Goal: Share content

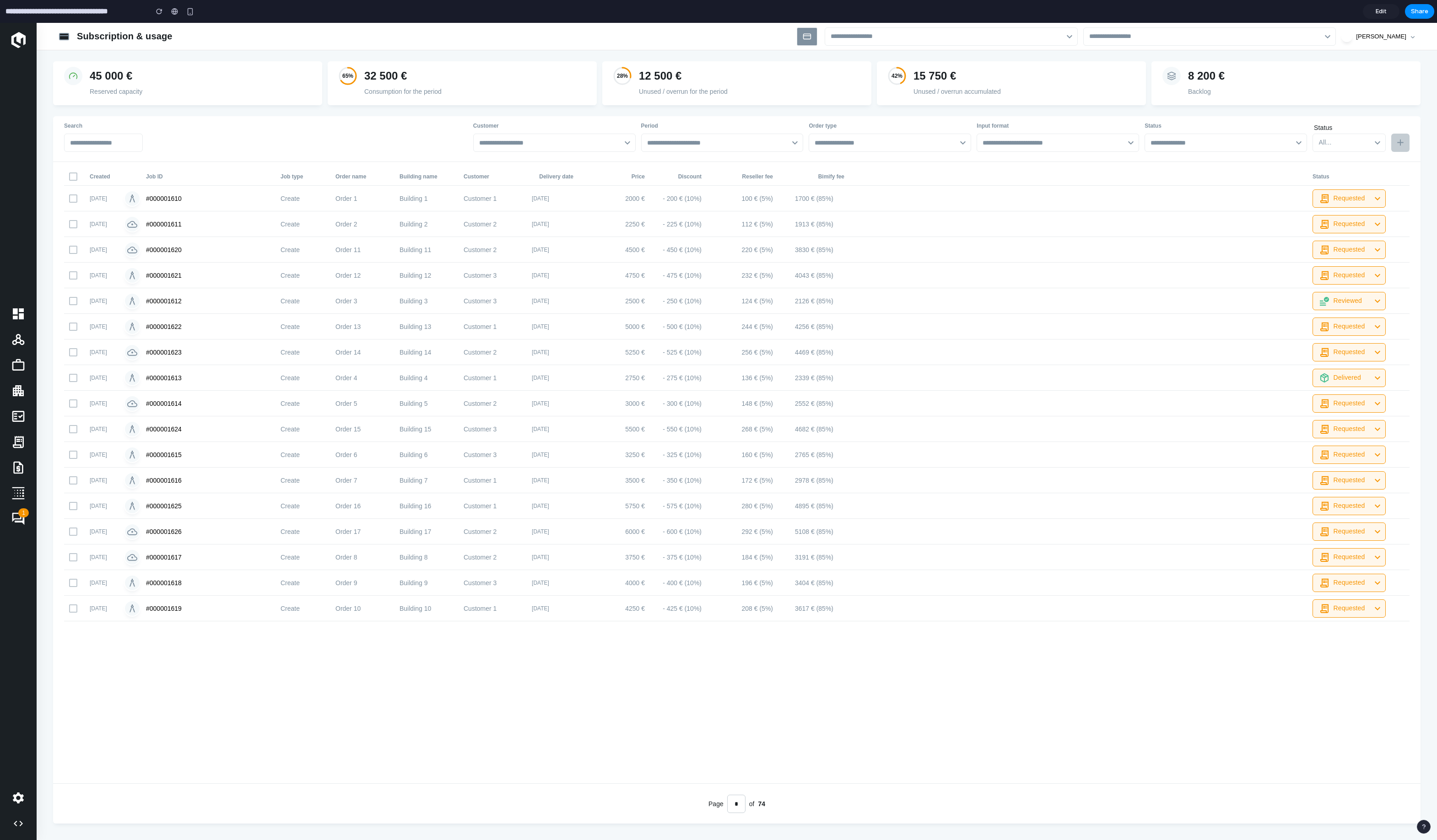
click at [69, 15] on input "**********" at bounding box center [74, 12] width 141 height 17
click at [17, 12] on input "**********" at bounding box center [74, 12] width 141 height 17
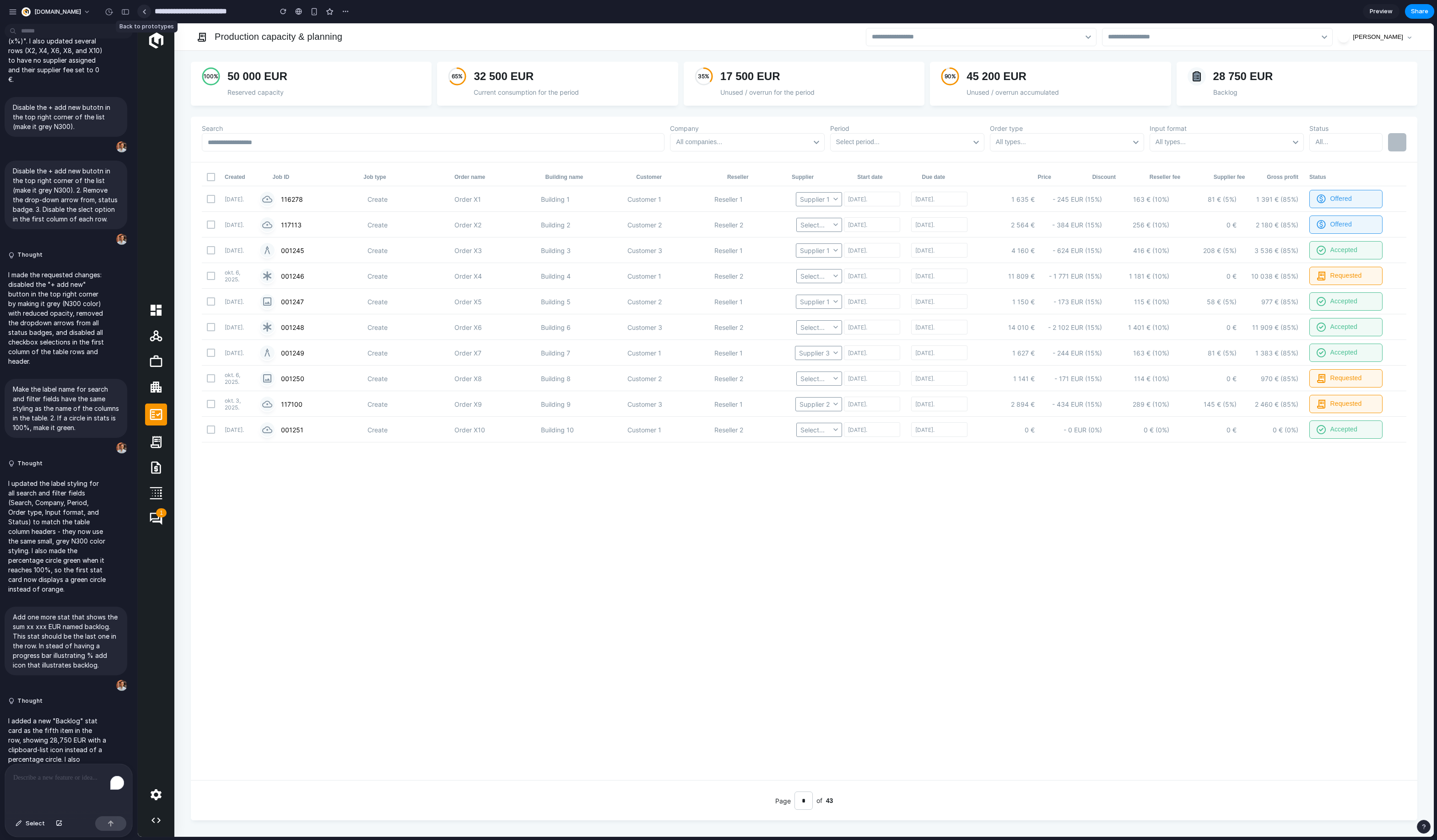
click at [147, 8] on link at bounding box center [144, 11] width 14 height 14
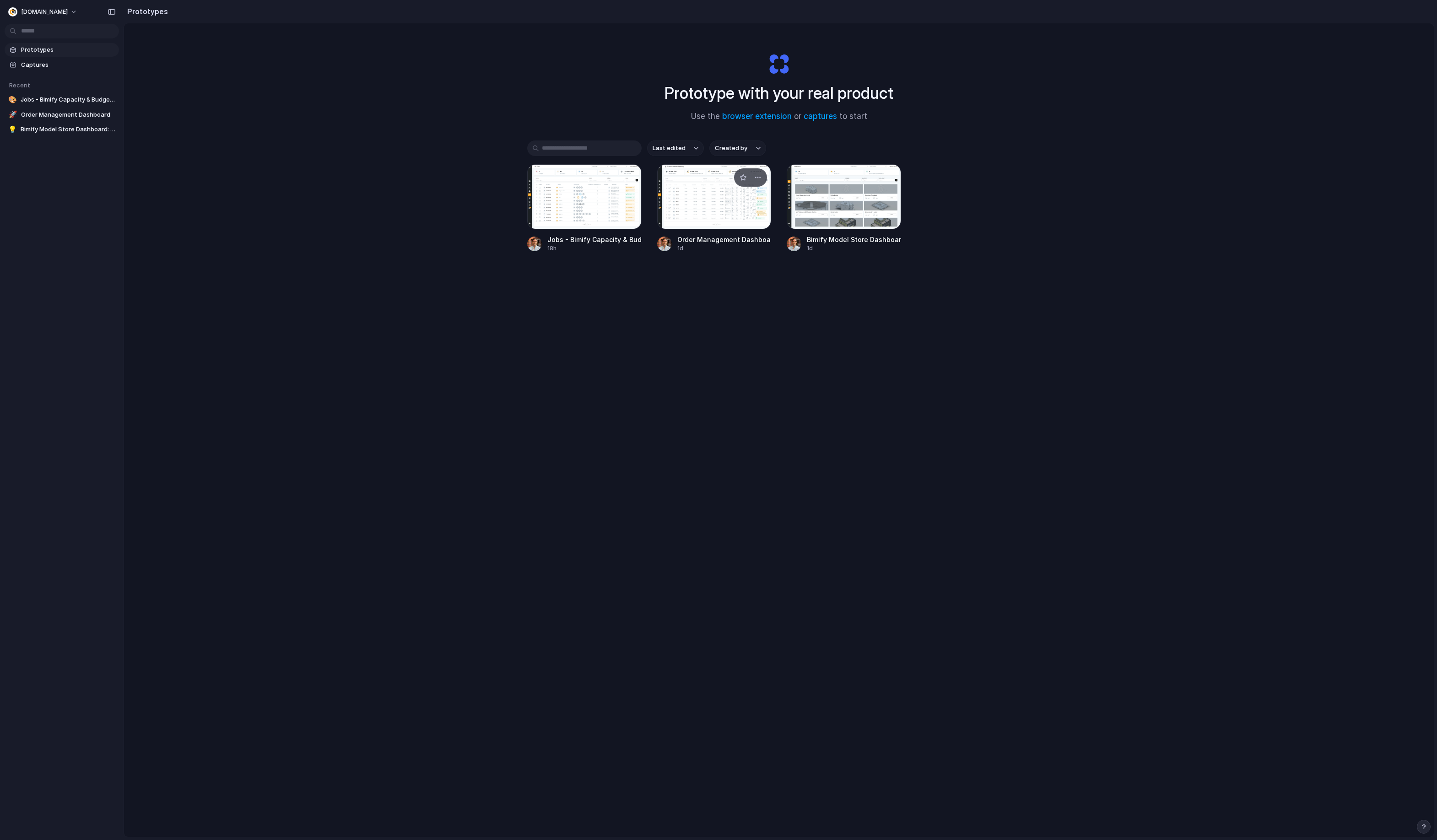
click at [717, 204] on div at bounding box center [714, 197] width 114 height 65
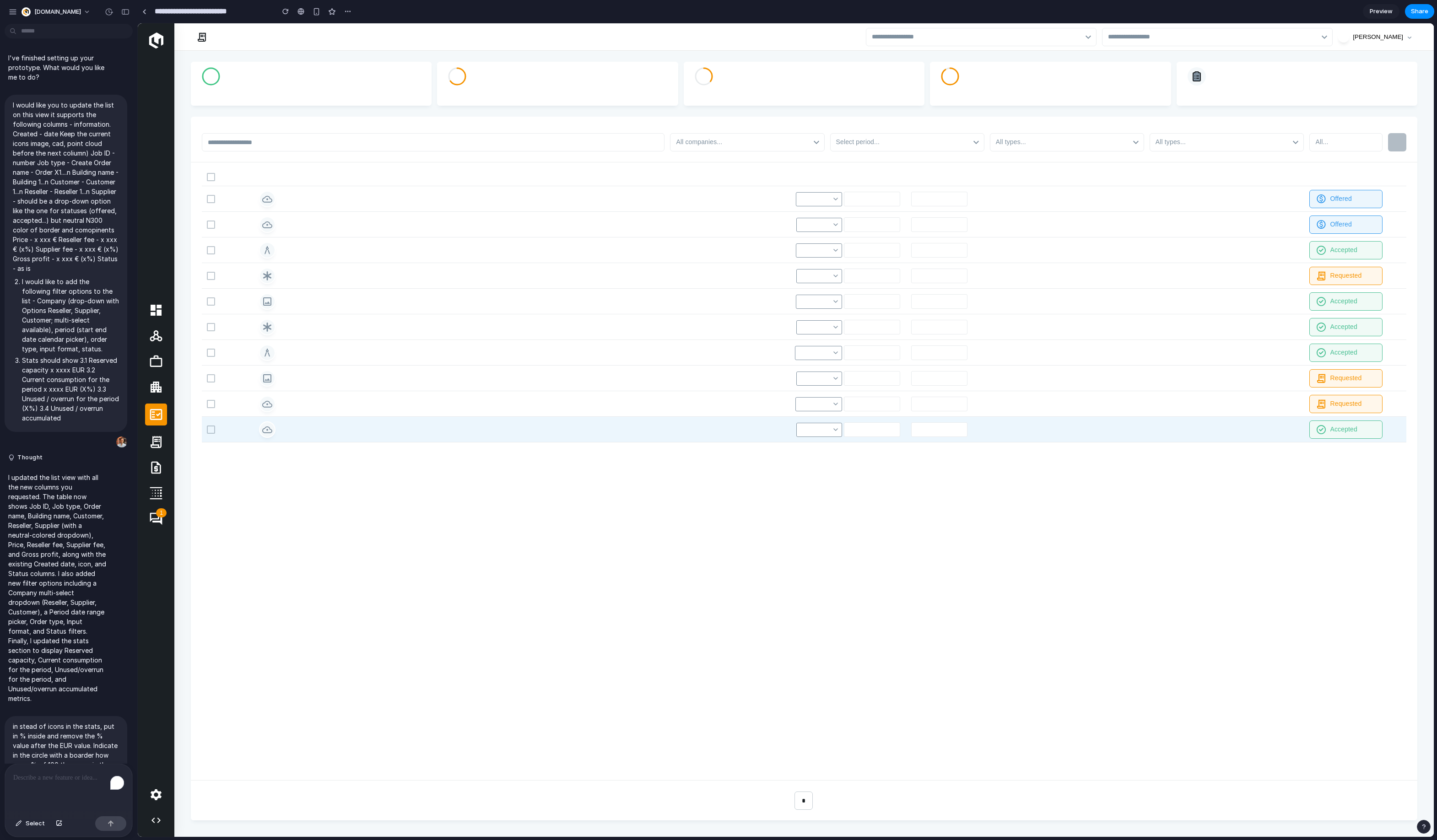
scroll to position [2572, 0]
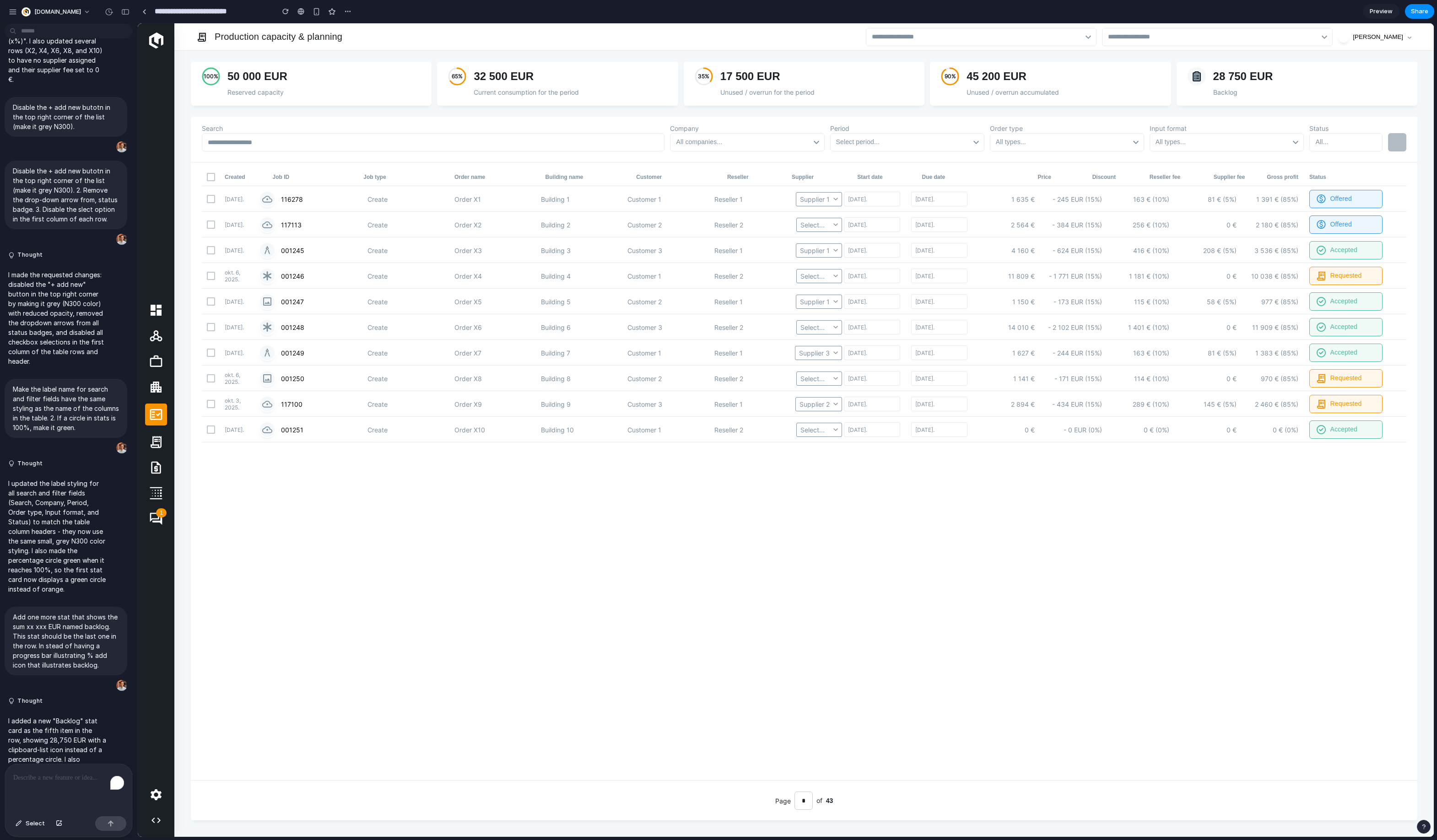
click at [52, 786] on div "To enrich screen reader interactions, please activate Accessibility in Grammarl…" at bounding box center [69, 788] width 127 height 49
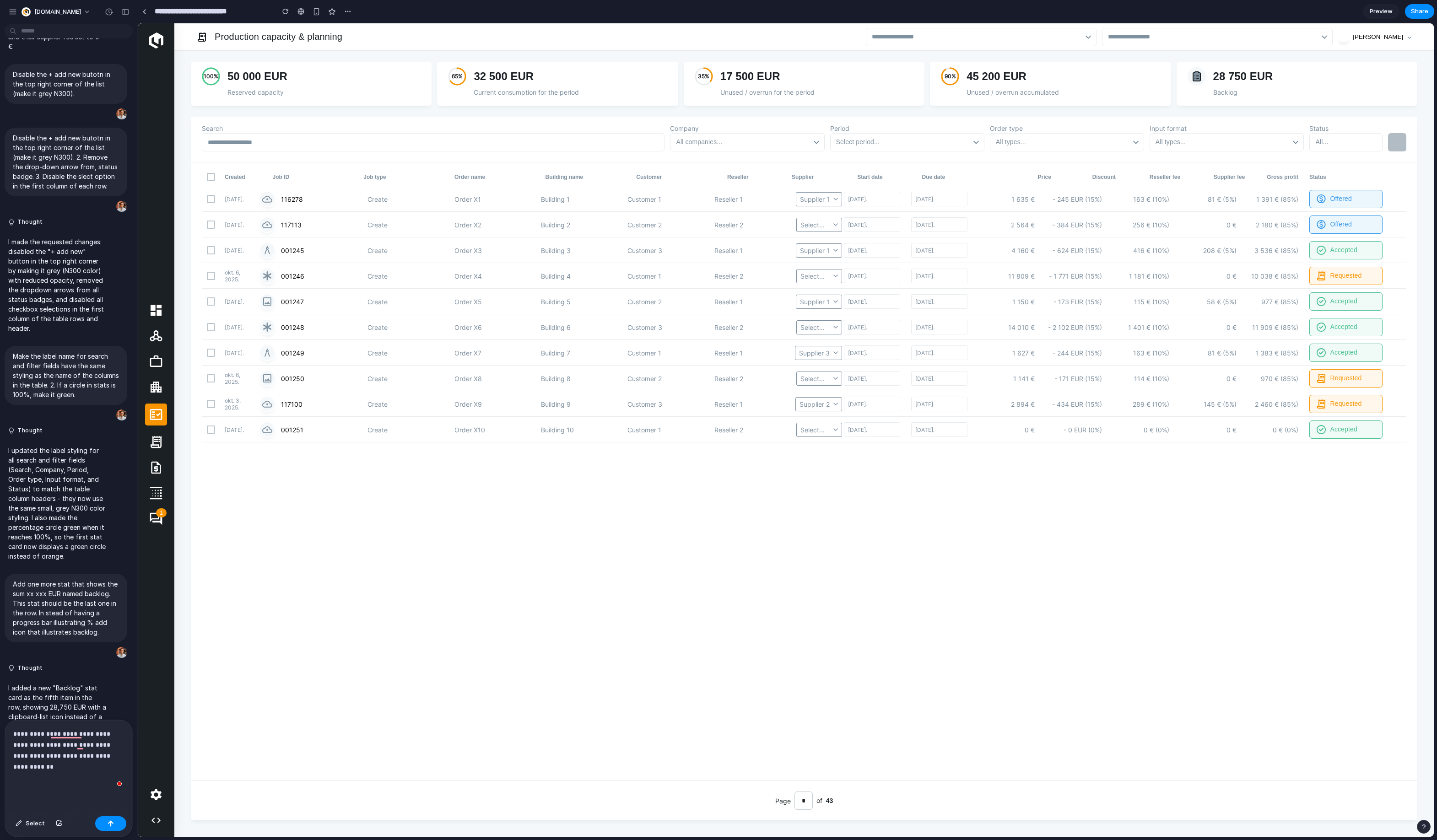
scroll to position [2615, 0]
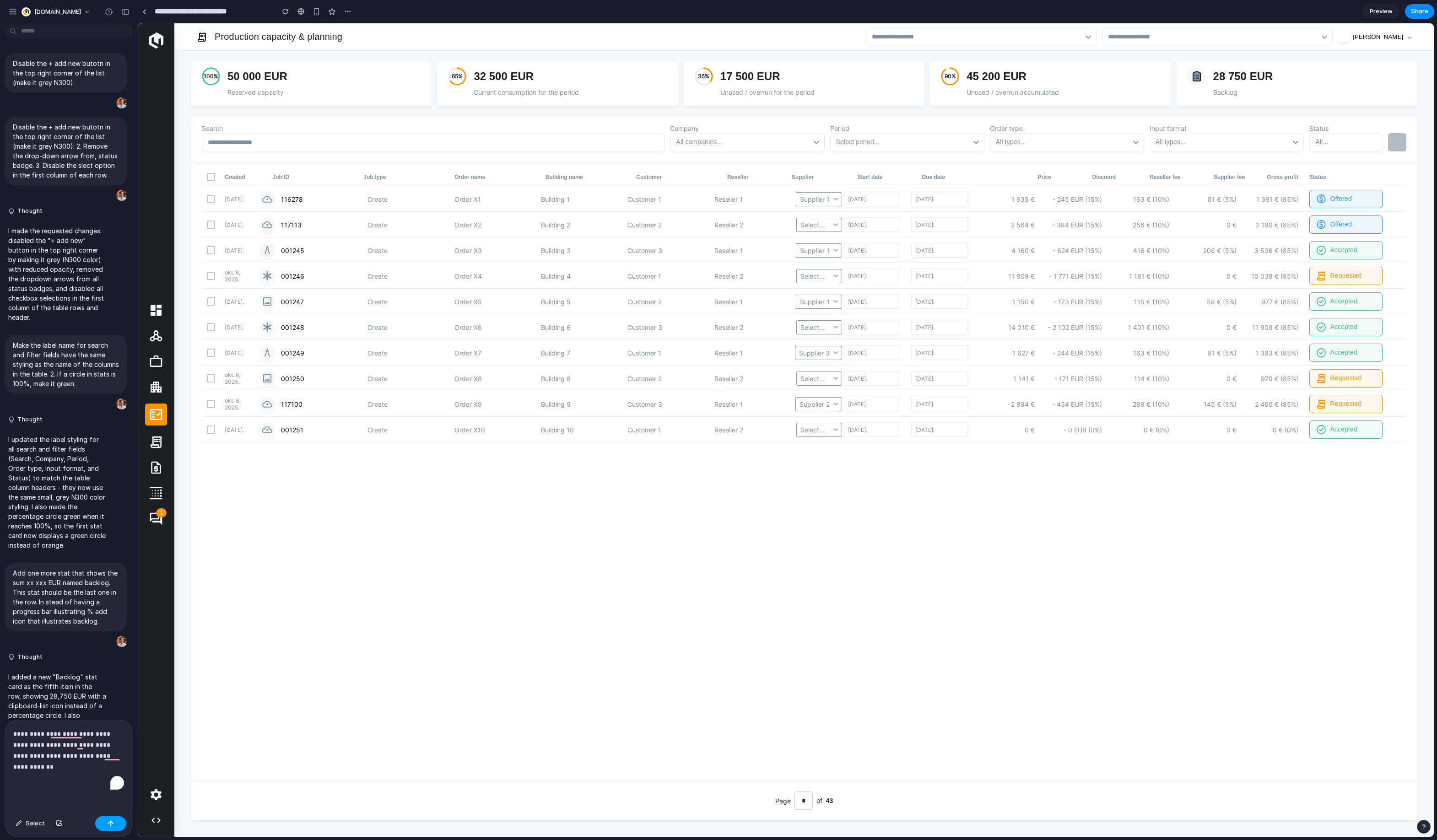
click at [108, 829] on button "button" at bounding box center [111, 824] width 31 height 15
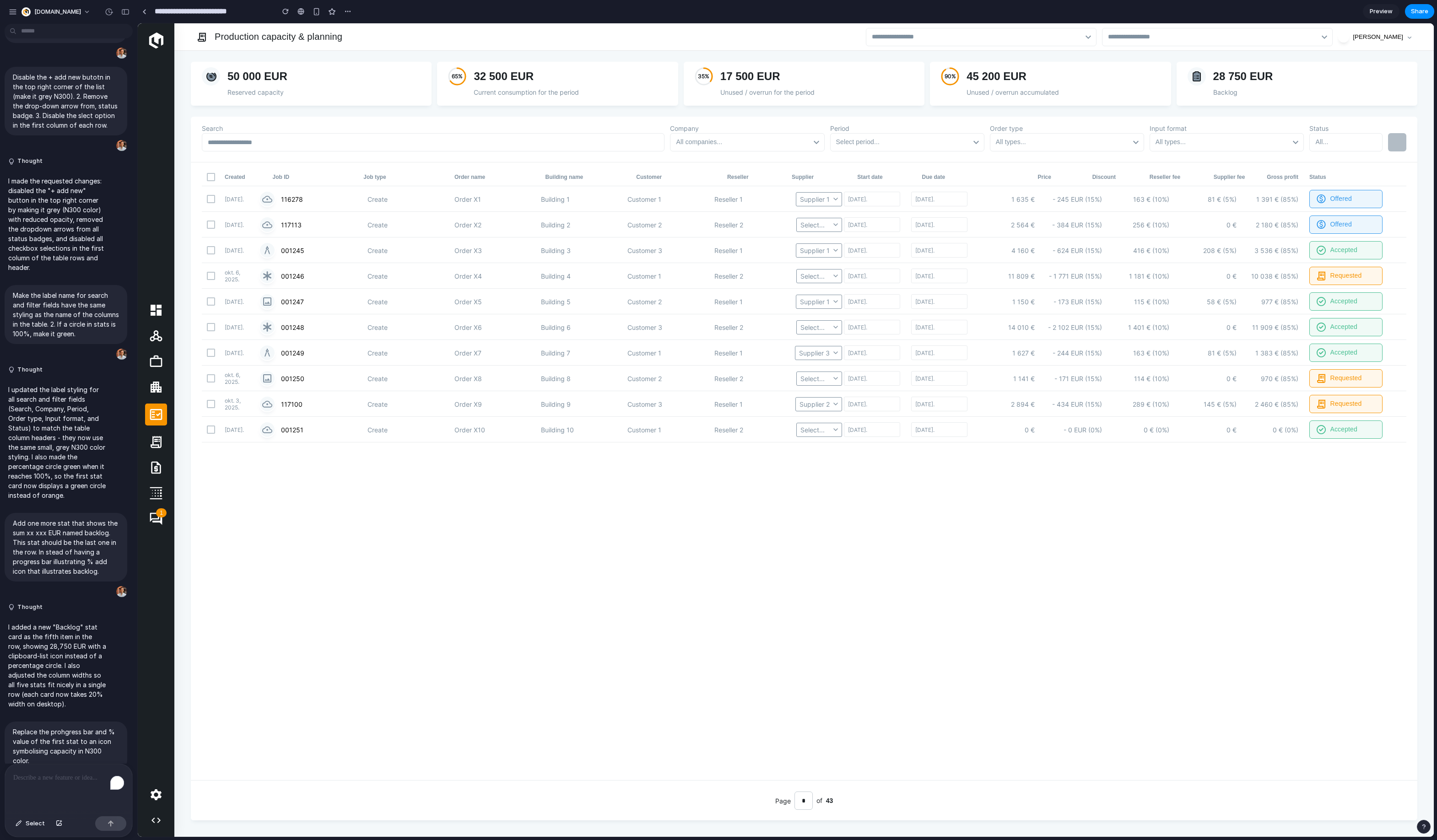
scroll to position [2910, 0]
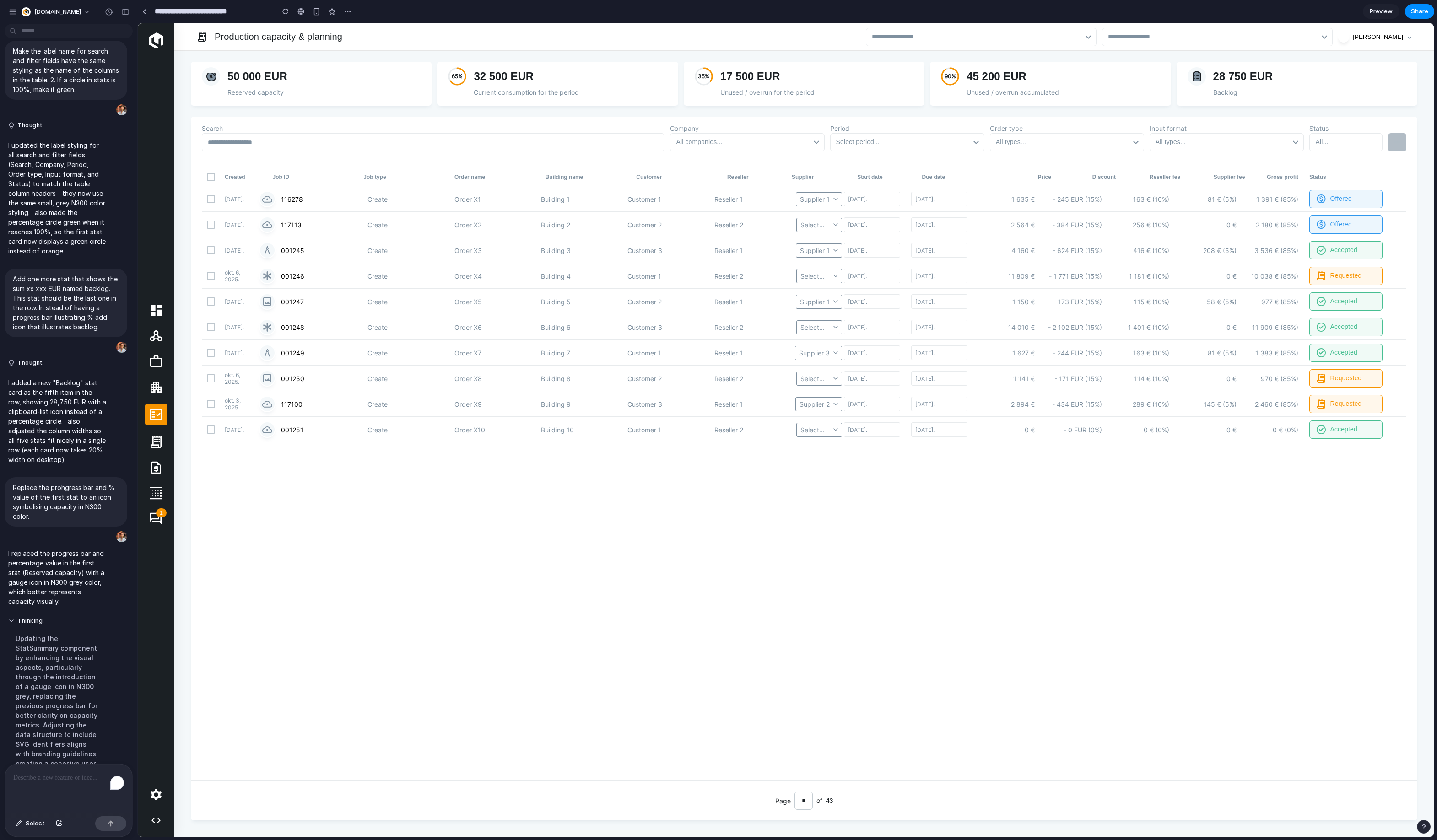
click at [78, 779] on p "To enrich screen reader interactions, please activate Accessibility in Grammarl…" at bounding box center [69, 778] width 111 height 11
click at [1049, 544] on div "Created Job ID Job type Order name Building name Customer Reseller Supplier Sta…" at bounding box center [804, 471] width 1227 height 618
click at [1186, 514] on div "Created Job ID Job type Order name Building name Customer Reseller Supplier Sta…" at bounding box center [804, 471] width 1227 height 618
click at [1155, 575] on div "Created Job ID Job type Order name Building name Customer Reseller Supplier Sta…" at bounding box center [804, 471] width 1227 height 618
click at [1253, 450] on div "Created Job ID Job type Order name Building name Customer Reseller Supplier Sta…" at bounding box center [804, 471] width 1227 height 618
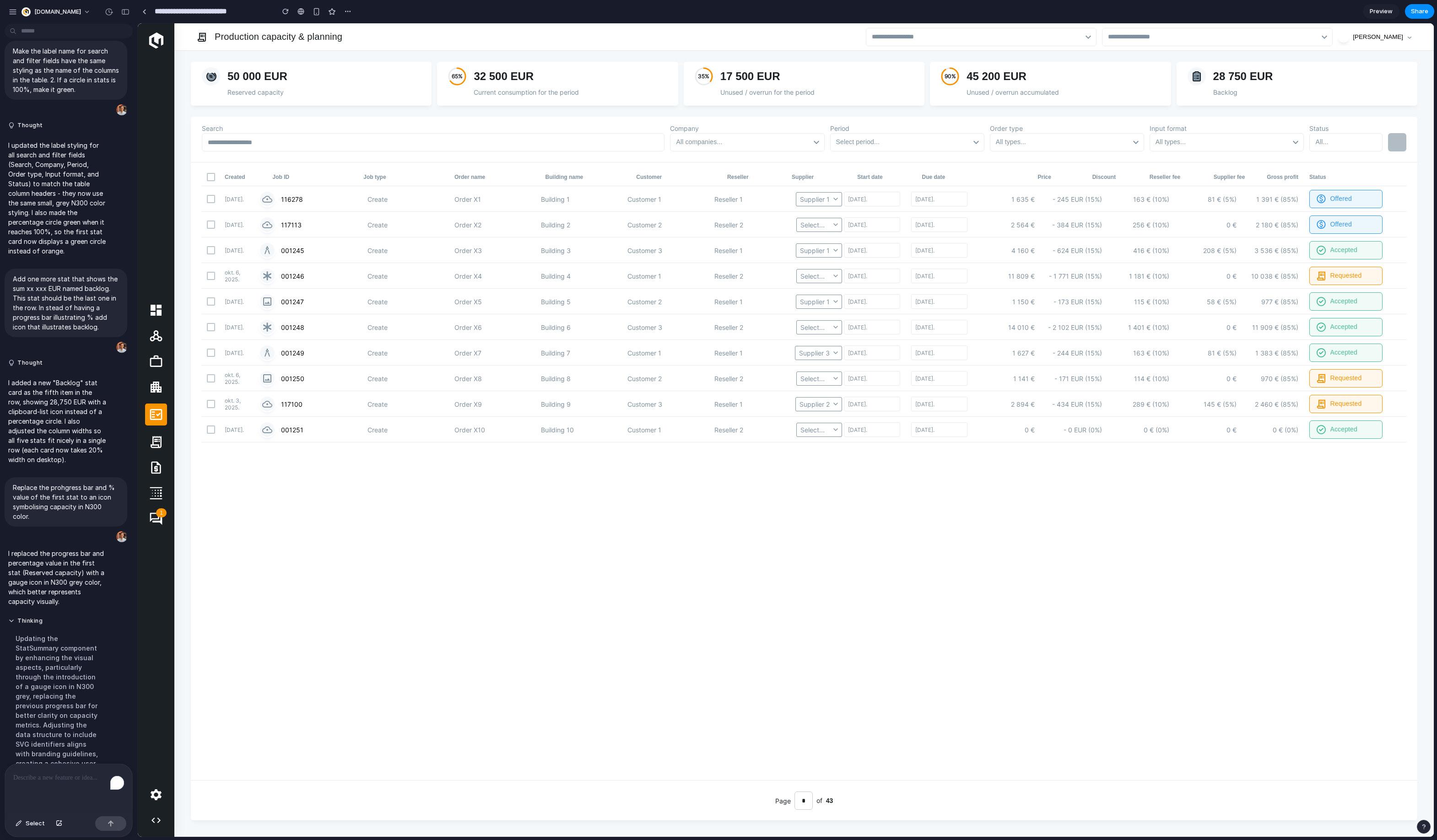
click at [1394, 31] on button "[PERSON_NAME]" at bounding box center [1382, 37] width 59 height 12
click at [1412, 9] on span "Share" at bounding box center [1419, 11] width 17 height 9
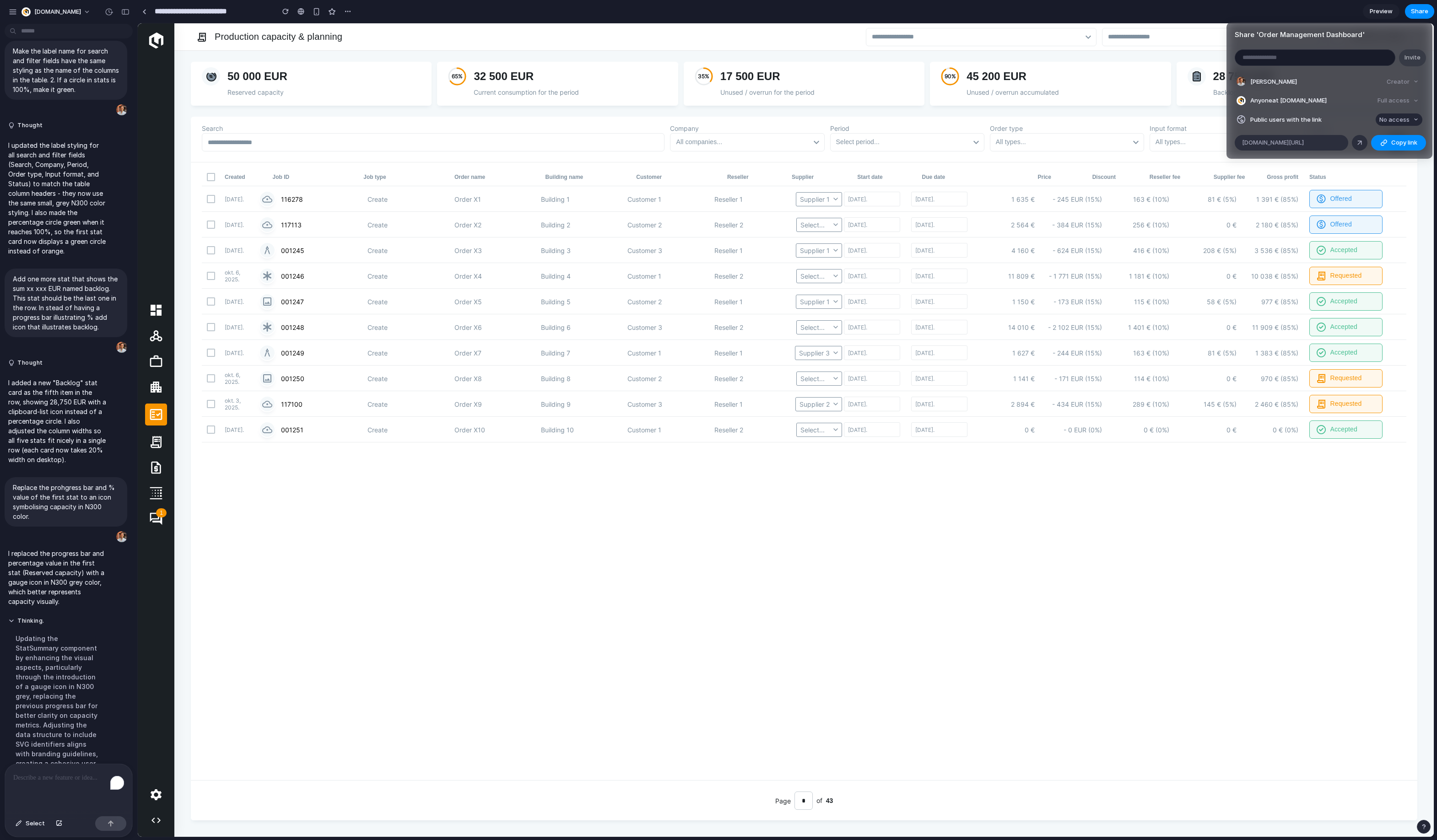
click at [1406, 115] on span "No access" at bounding box center [1395, 120] width 30 height 9
click at [1394, 155] on span "Full access" at bounding box center [1386, 153] width 32 height 9
click at [1412, 138] on span "Copy link" at bounding box center [1404, 143] width 26 height 9
click at [971, 547] on div "Share ' Order Management Dashboard ' Invite [PERSON_NAME] Creator Anyone at [DO…" at bounding box center [718, 420] width 1437 height 840
